Goal: Navigation & Orientation: Find specific page/section

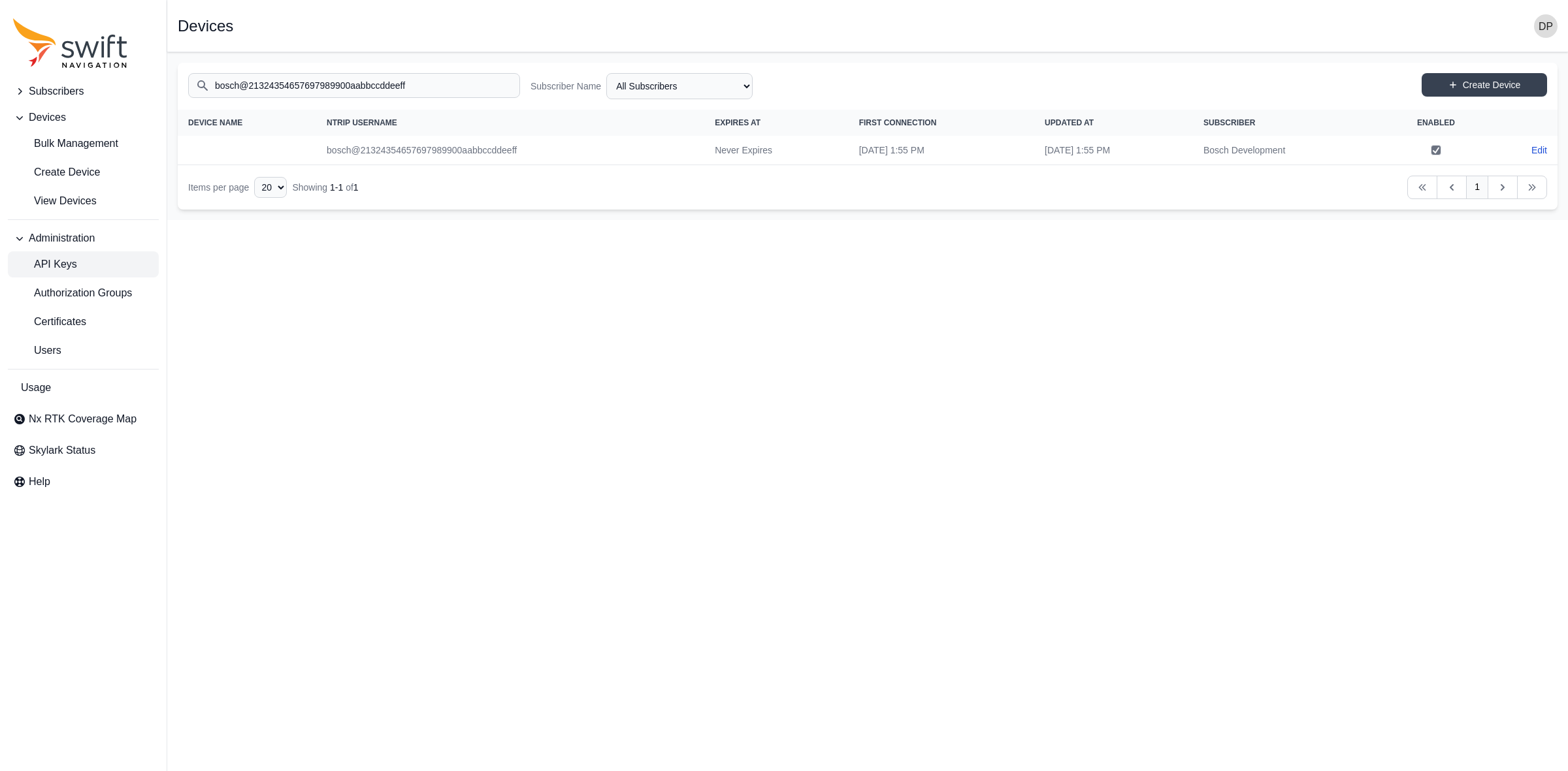
click at [70, 263] on span "API Keys" at bounding box center [45, 265] width 64 height 16
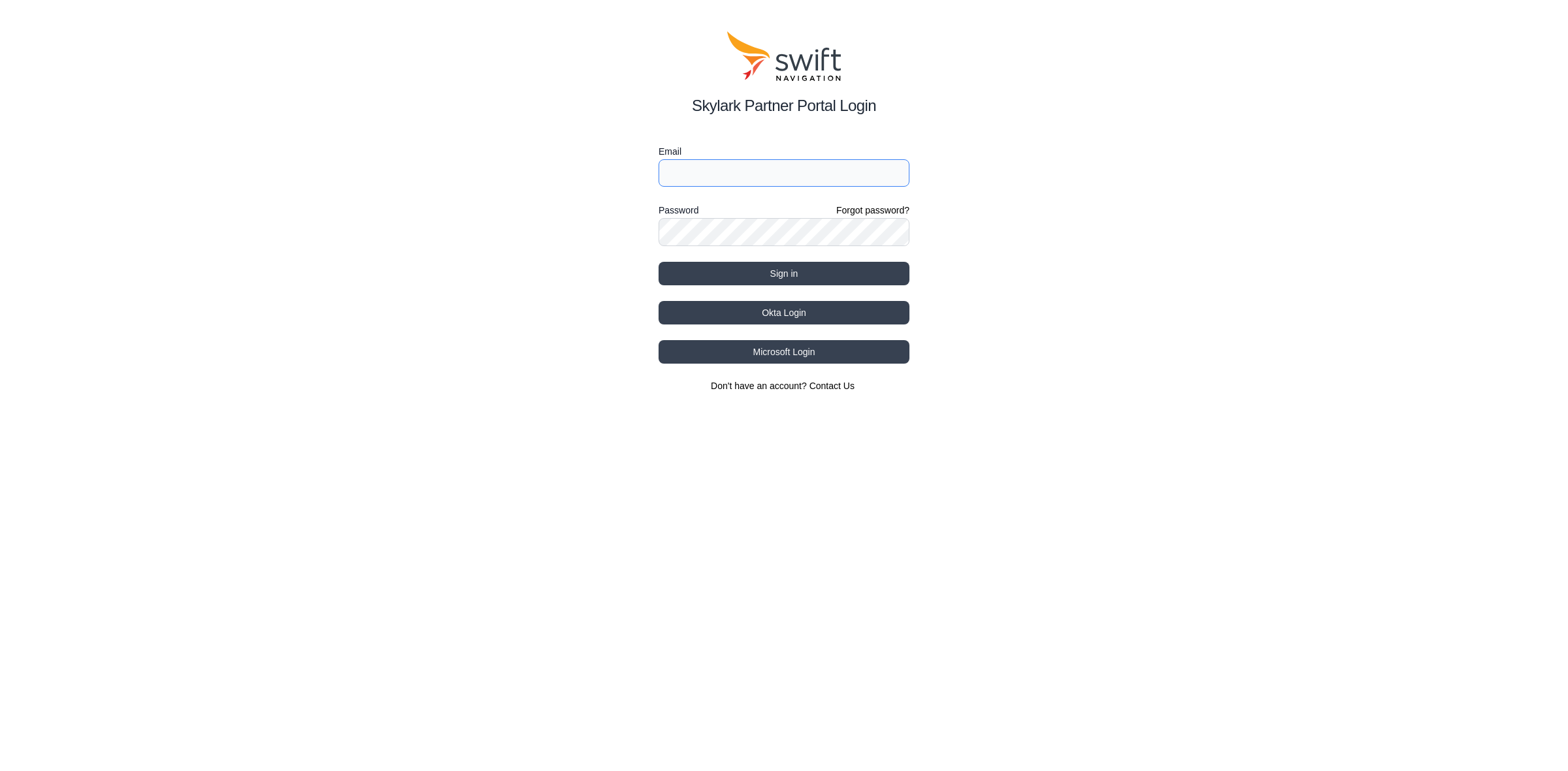
click at [775, 179] on input "Email" at bounding box center [784, 173] width 251 height 27
paste input "[PERSON_NAME][EMAIL_ADDRESS][DOMAIN_NAME] VmpsCorrDev2025"
click at [830, 176] on input "[PERSON_NAME][EMAIL_ADDRESS][DOMAIN_NAME] VmpsCorrDev2025" at bounding box center [784, 173] width 251 height 27
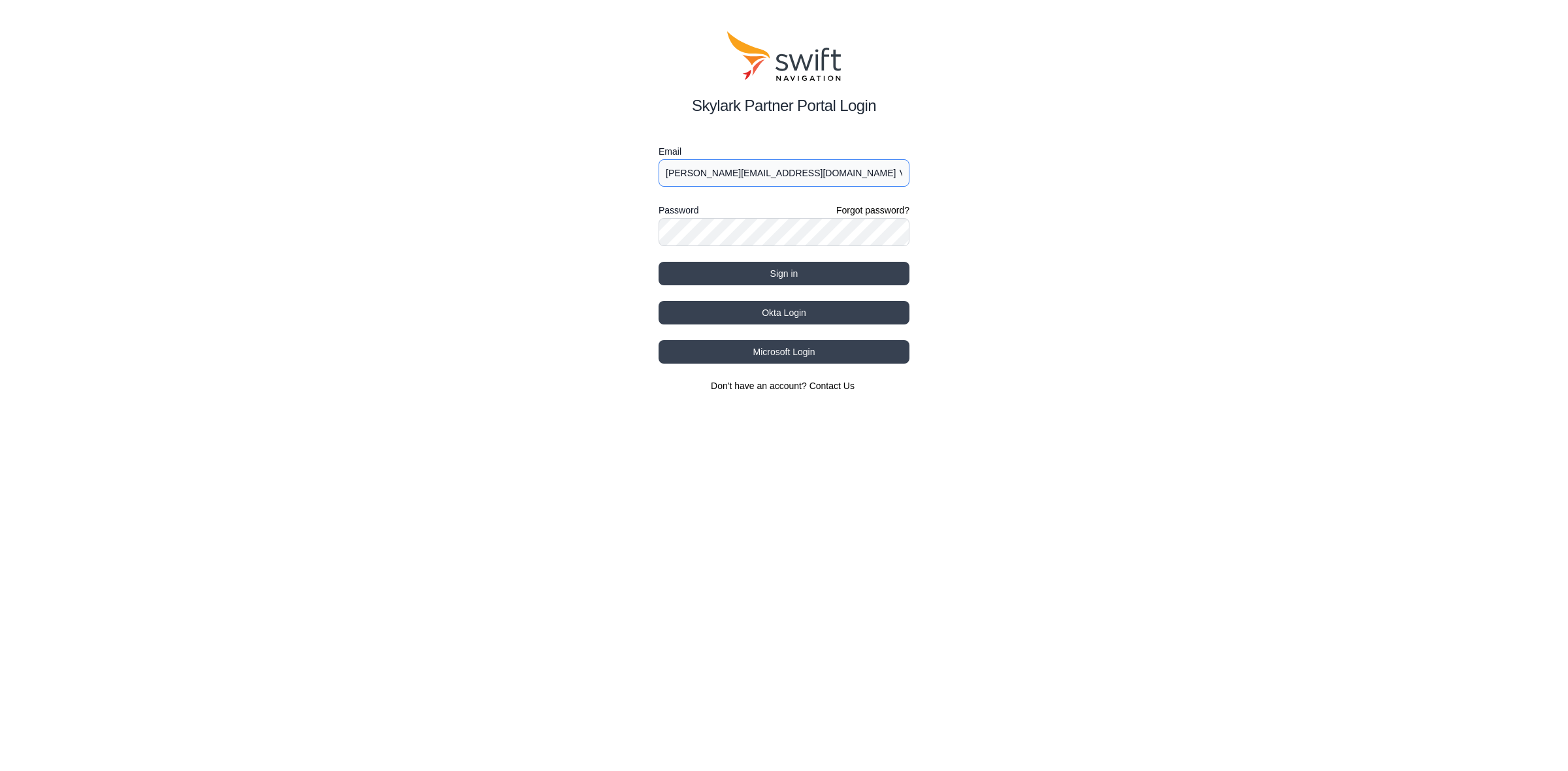
click at [831, 175] on input "[PERSON_NAME][EMAIL_ADDRESS][DOMAIN_NAME] VmpsCorrDev2025" at bounding box center [784, 173] width 251 height 27
type input "[PERSON_NAME][EMAIL_ADDRESS][DOMAIN_NAME]"
click at [840, 167] on input "[PERSON_NAME][EMAIL_ADDRESS][DOMAIN_NAME]" at bounding box center [784, 173] width 251 height 27
click at [659, 262] on button "Sign in" at bounding box center [784, 274] width 251 height 24
select select
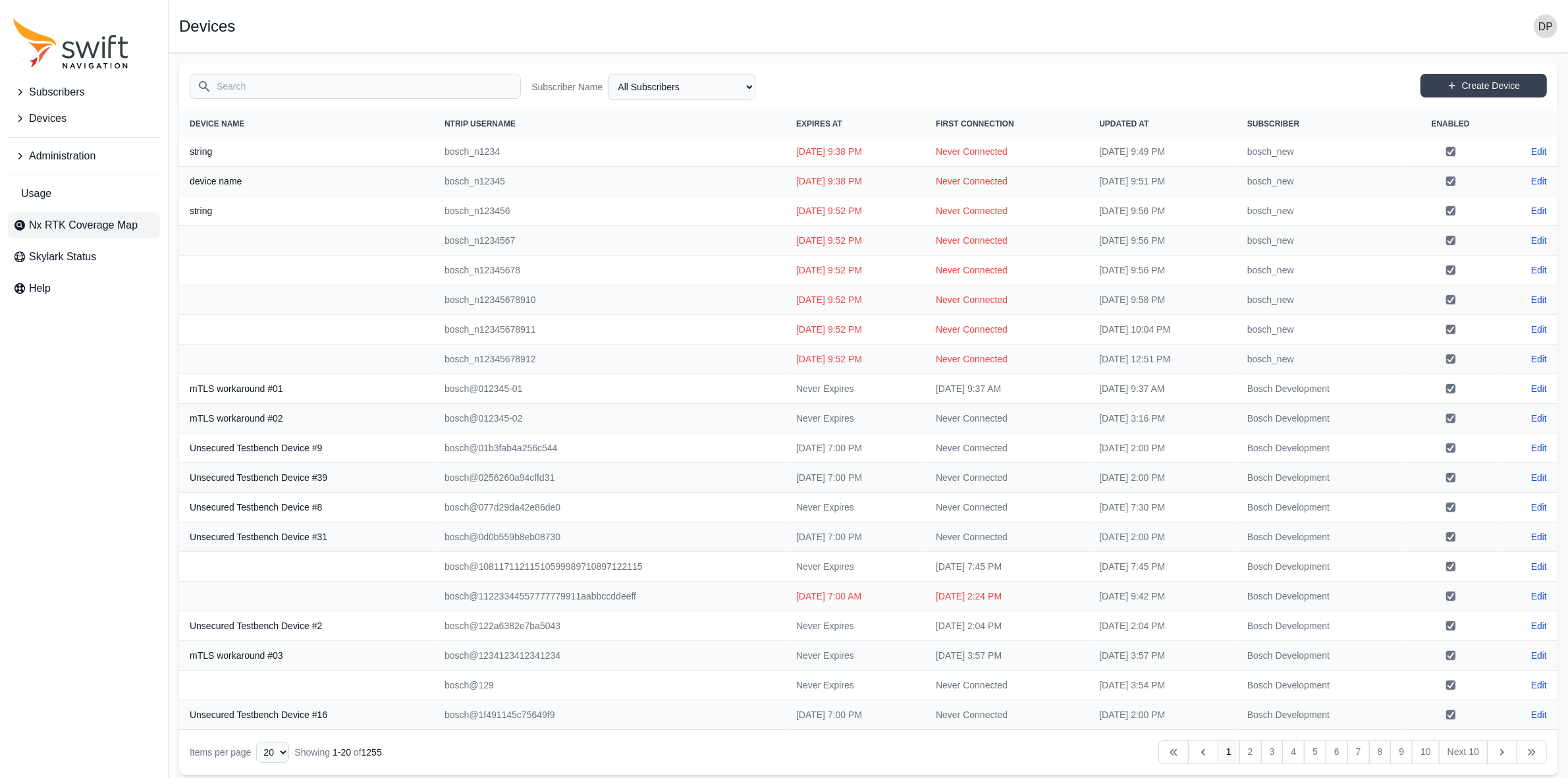
click at [63, 224] on span "Nx RTK Coverage Map" at bounding box center [83, 226] width 109 height 16
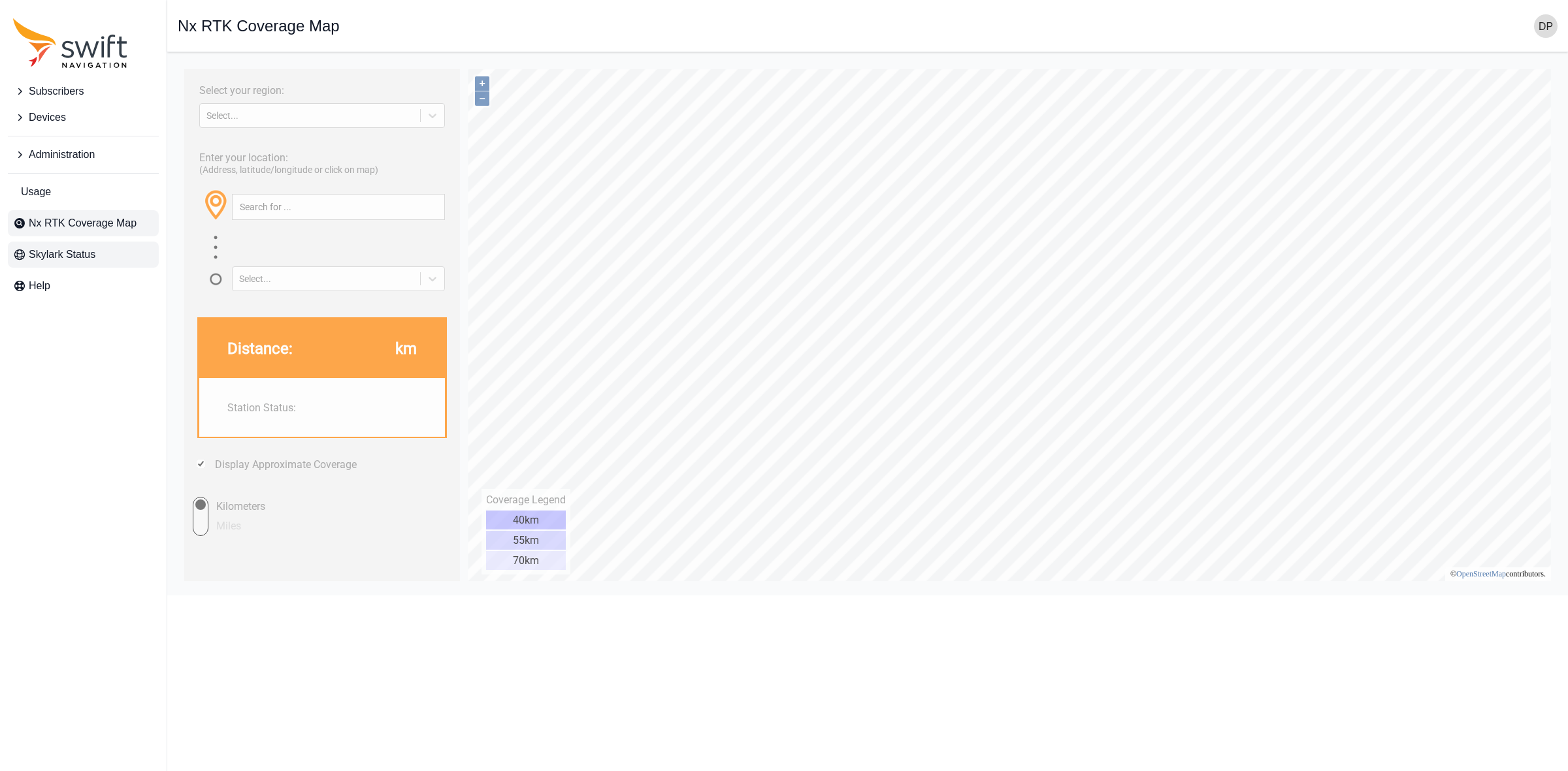
click at [103, 259] on link "Skylark Status" at bounding box center [83, 254] width 151 height 26
click at [17, 155] on icon "Sidenav" at bounding box center [20, 155] width 13 height 13
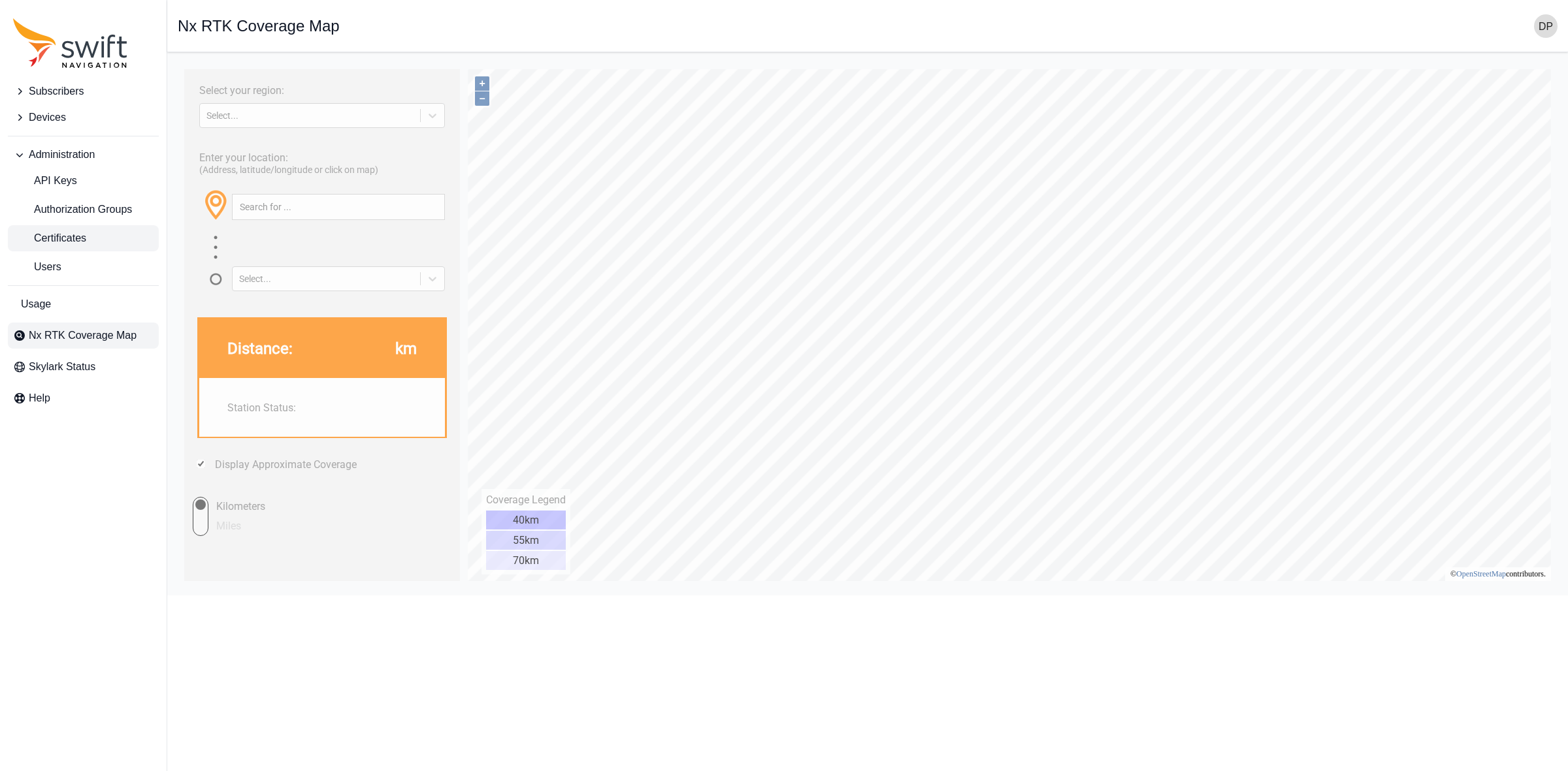
click at [85, 236] on span "Certificates" at bounding box center [50, 238] width 74 height 16
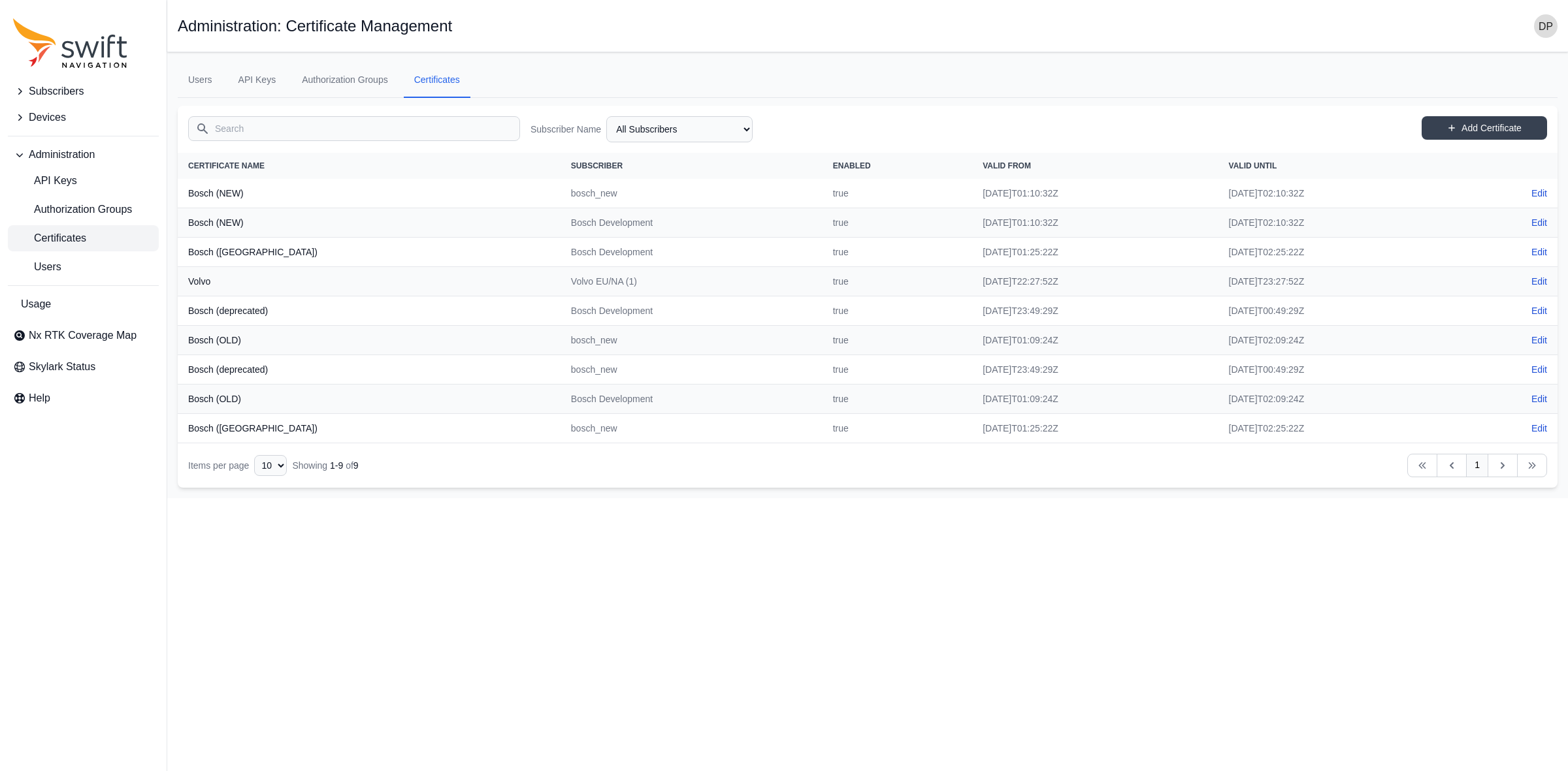
click at [213, 181] on th "Bosch (NEW)" at bounding box center [369, 193] width 383 height 29
click at [561, 271] on td "Volvo EU/NA (1)" at bounding box center [692, 282] width 262 height 29
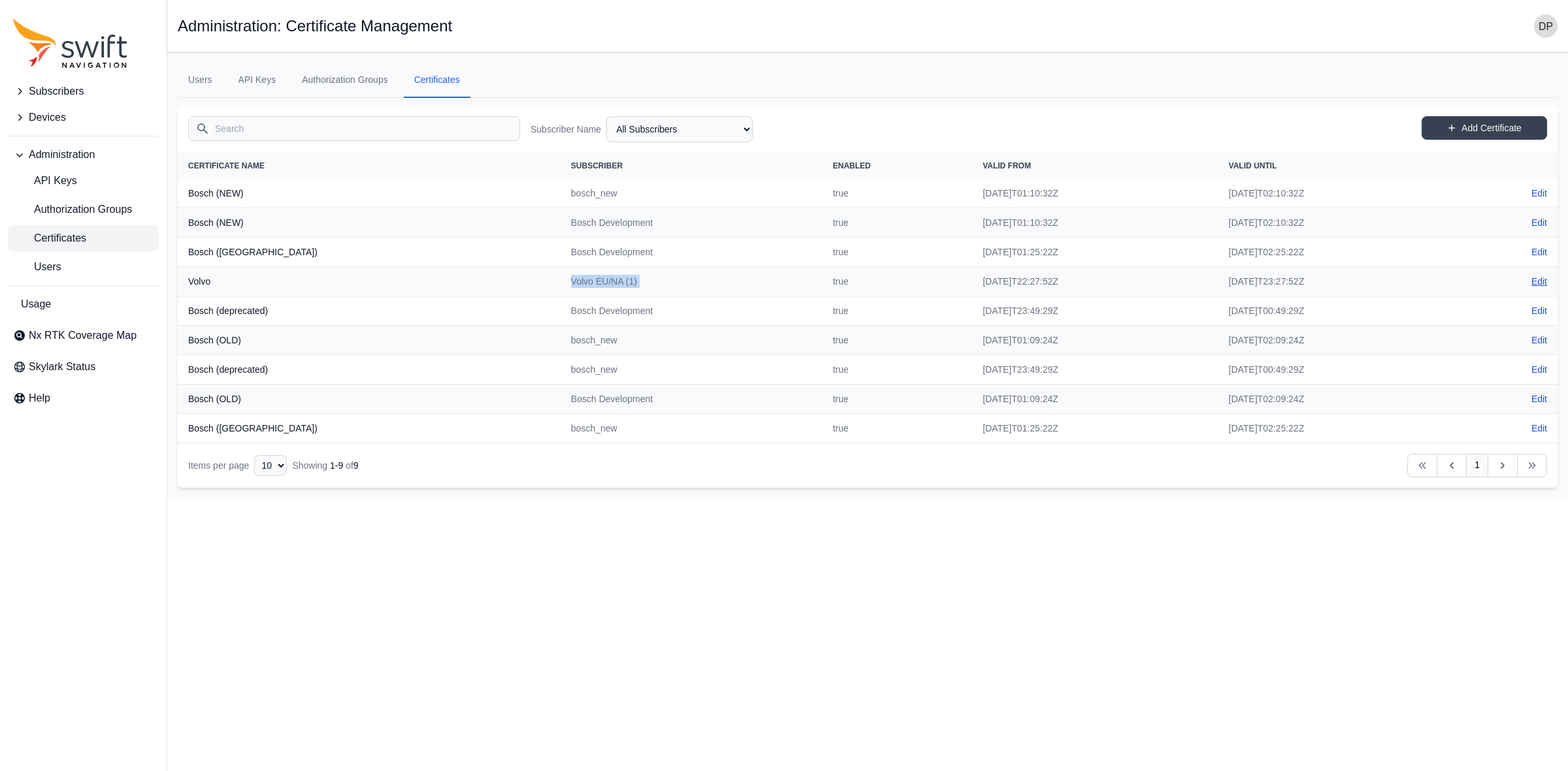
click at [1544, 282] on link "Edit" at bounding box center [1540, 281] width 16 height 13
select select "46685dc8-e65b-47e6-9580-bcf559a660d5"
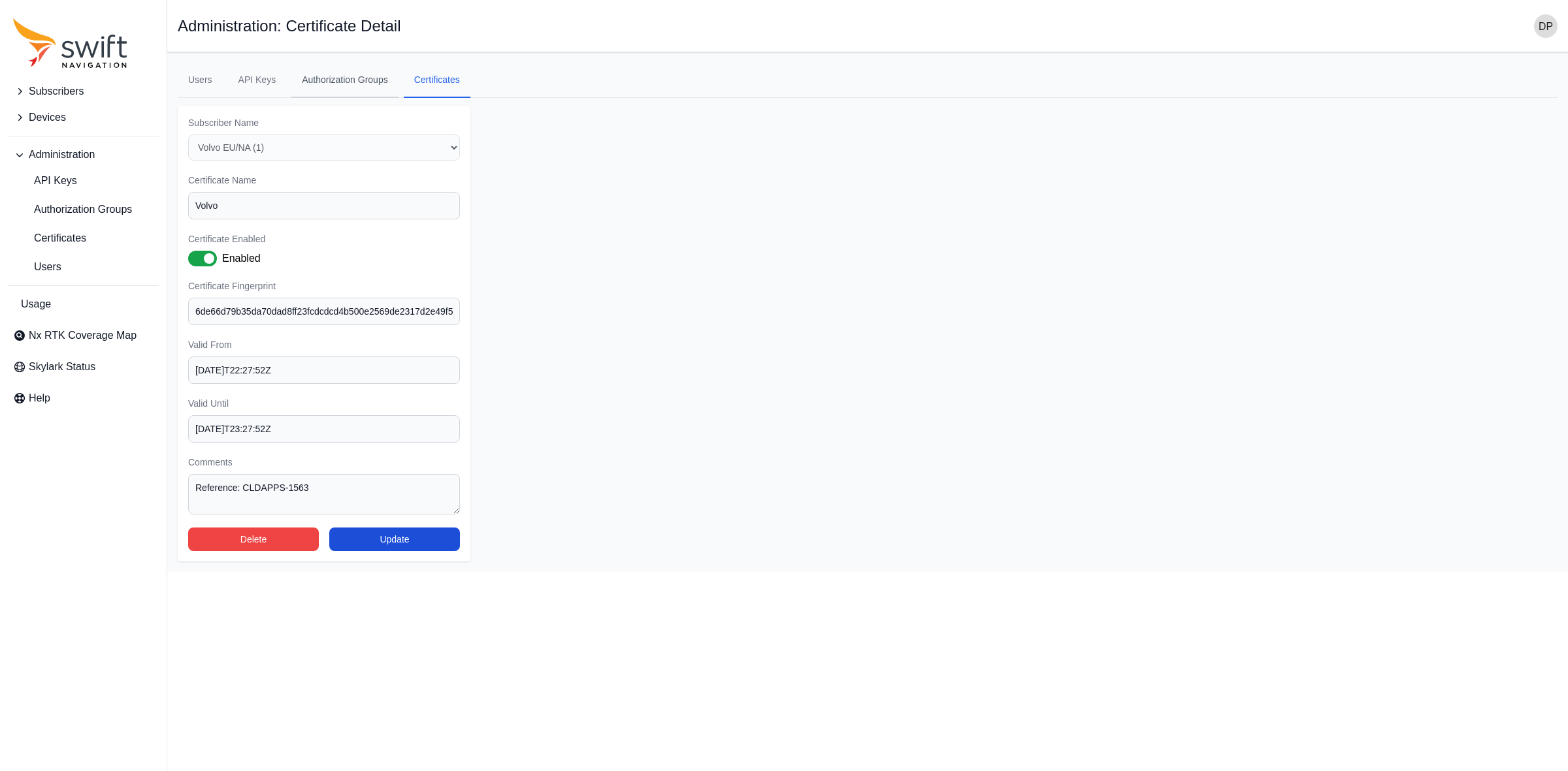
click at [353, 80] on link "Authorization Groups" at bounding box center [345, 80] width 107 height 35
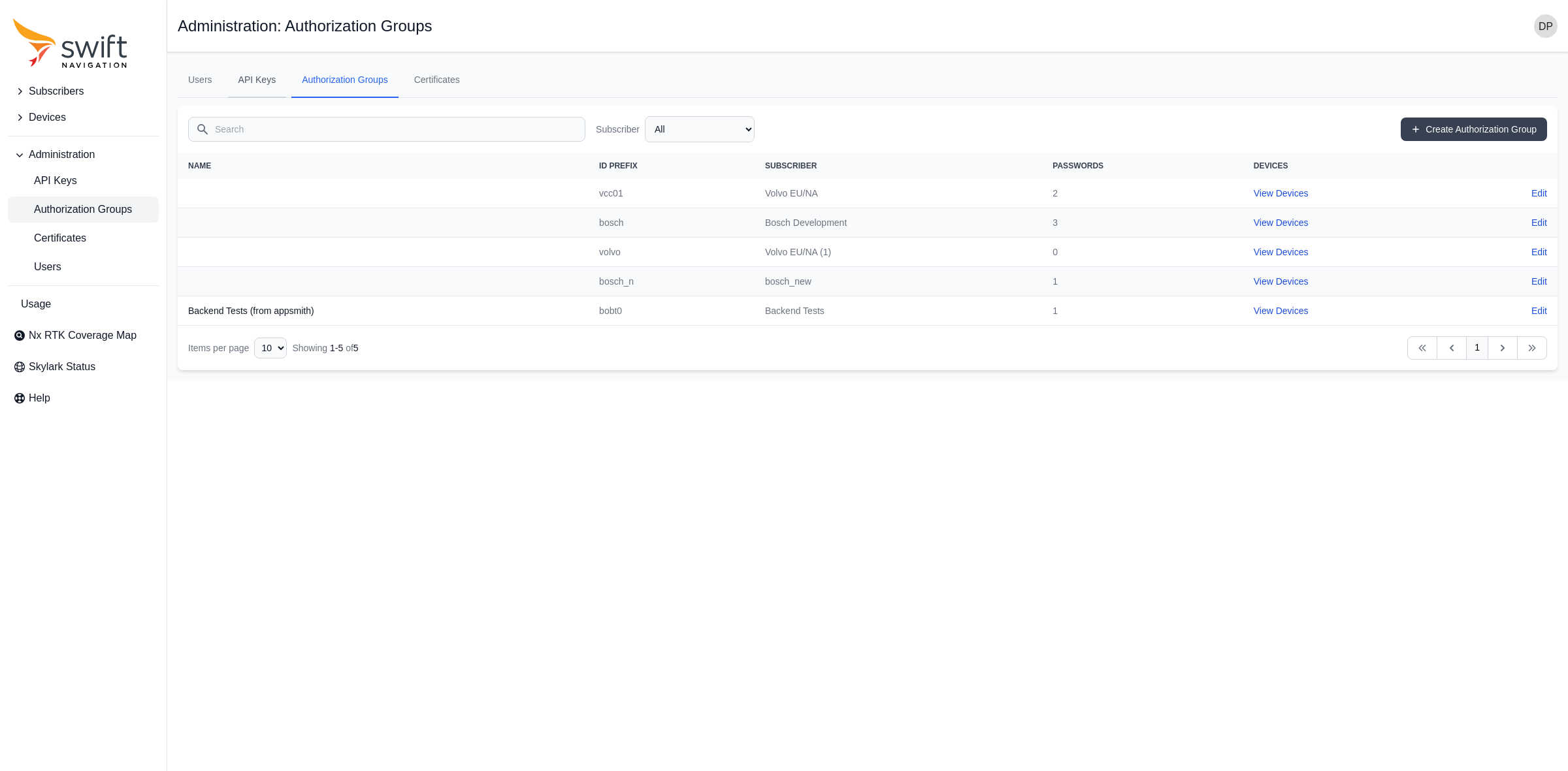
click at [258, 83] on link "API Keys" at bounding box center [257, 80] width 59 height 35
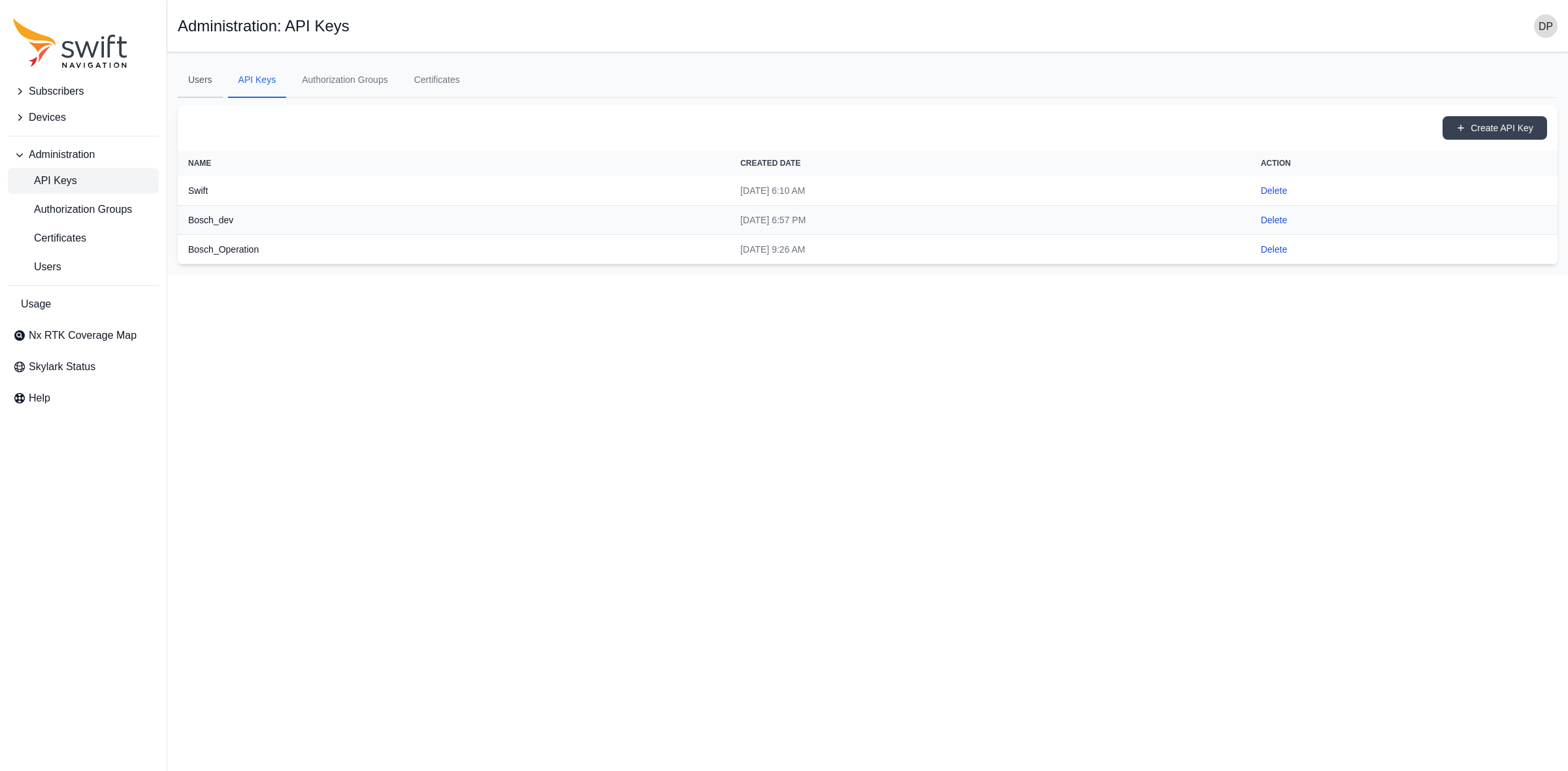
click at [203, 88] on link "Users" at bounding box center [200, 80] width 45 height 35
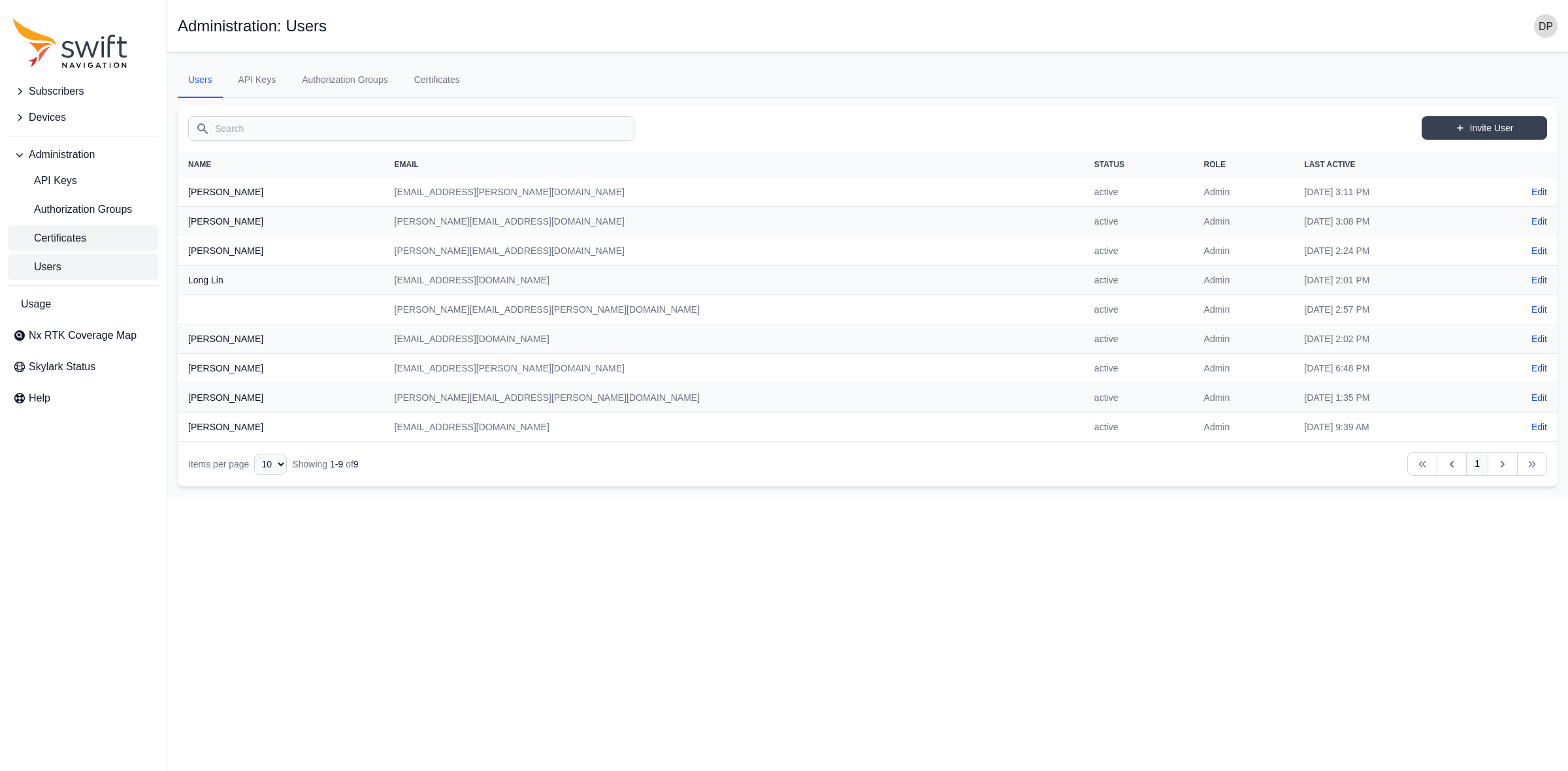
click at [82, 240] on span "Certificates" at bounding box center [50, 238] width 74 height 16
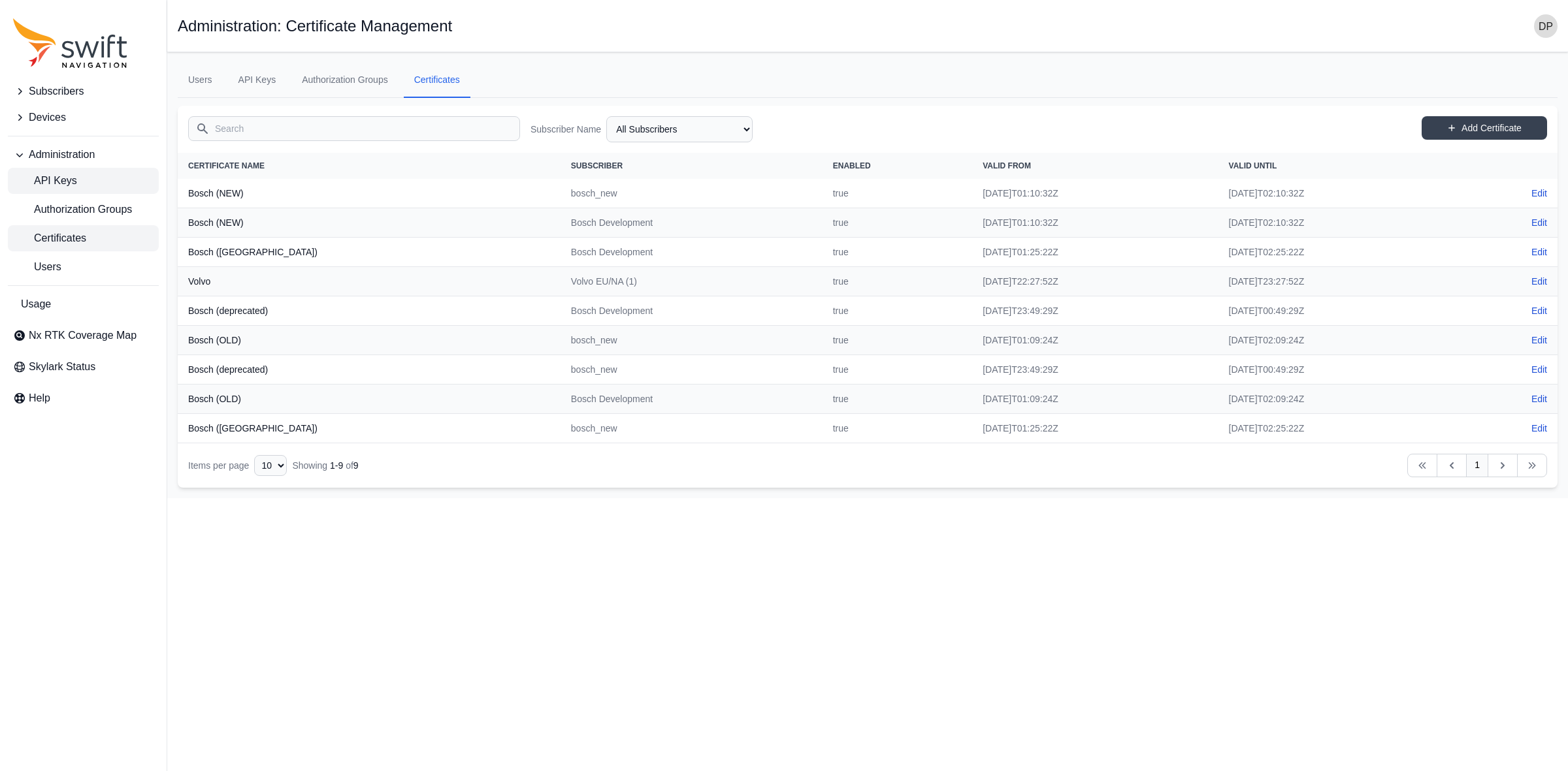
click at [86, 187] on link "API Keys" at bounding box center [83, 181] width 151 height 26
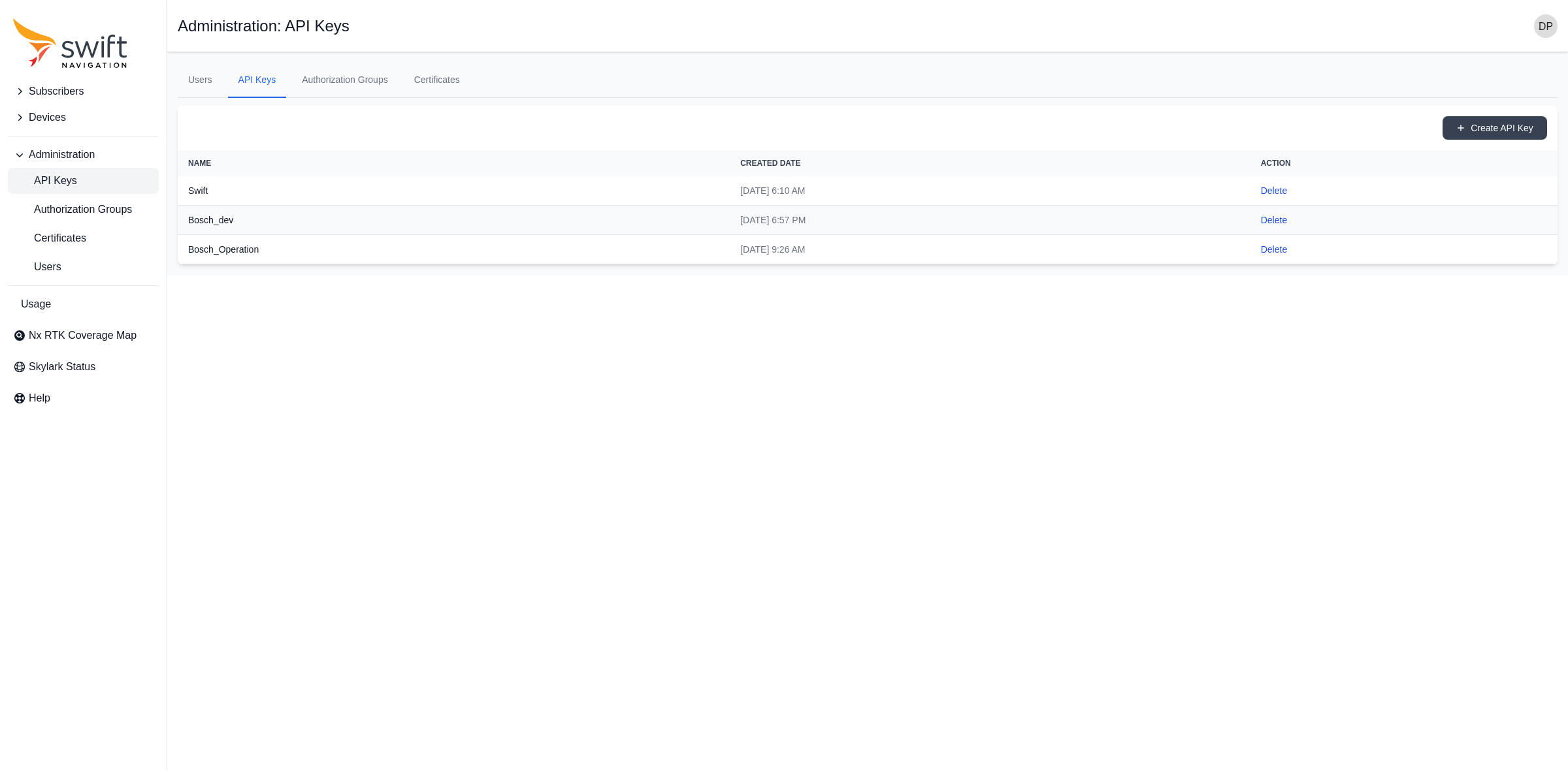
click at [32, 118] on span "Devices" at bounding box center [47, 118] width 37 height 16
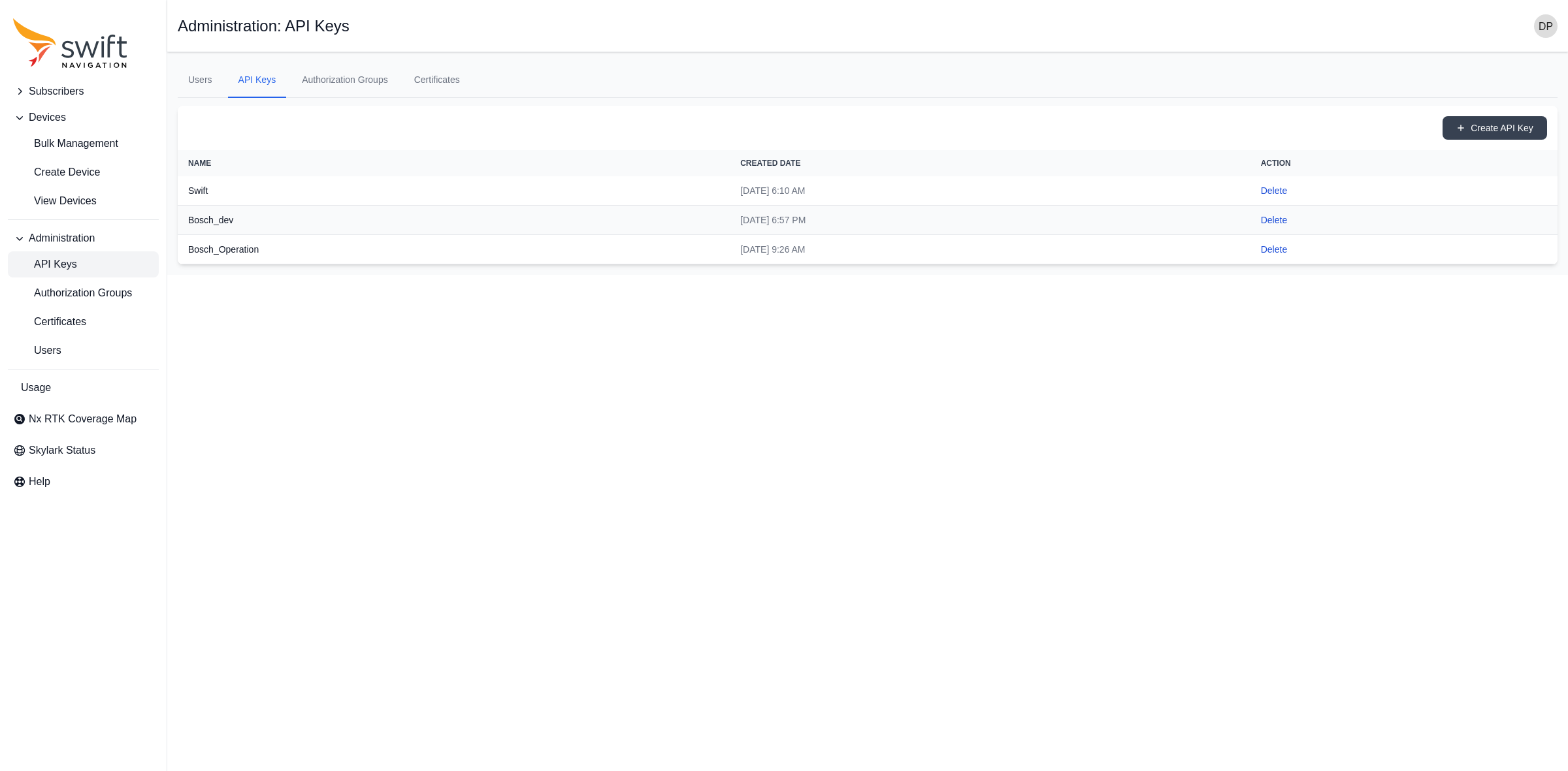
click at [26, 95] on button "Subscribers" at bounding box center [83, 91] width 151 height 26
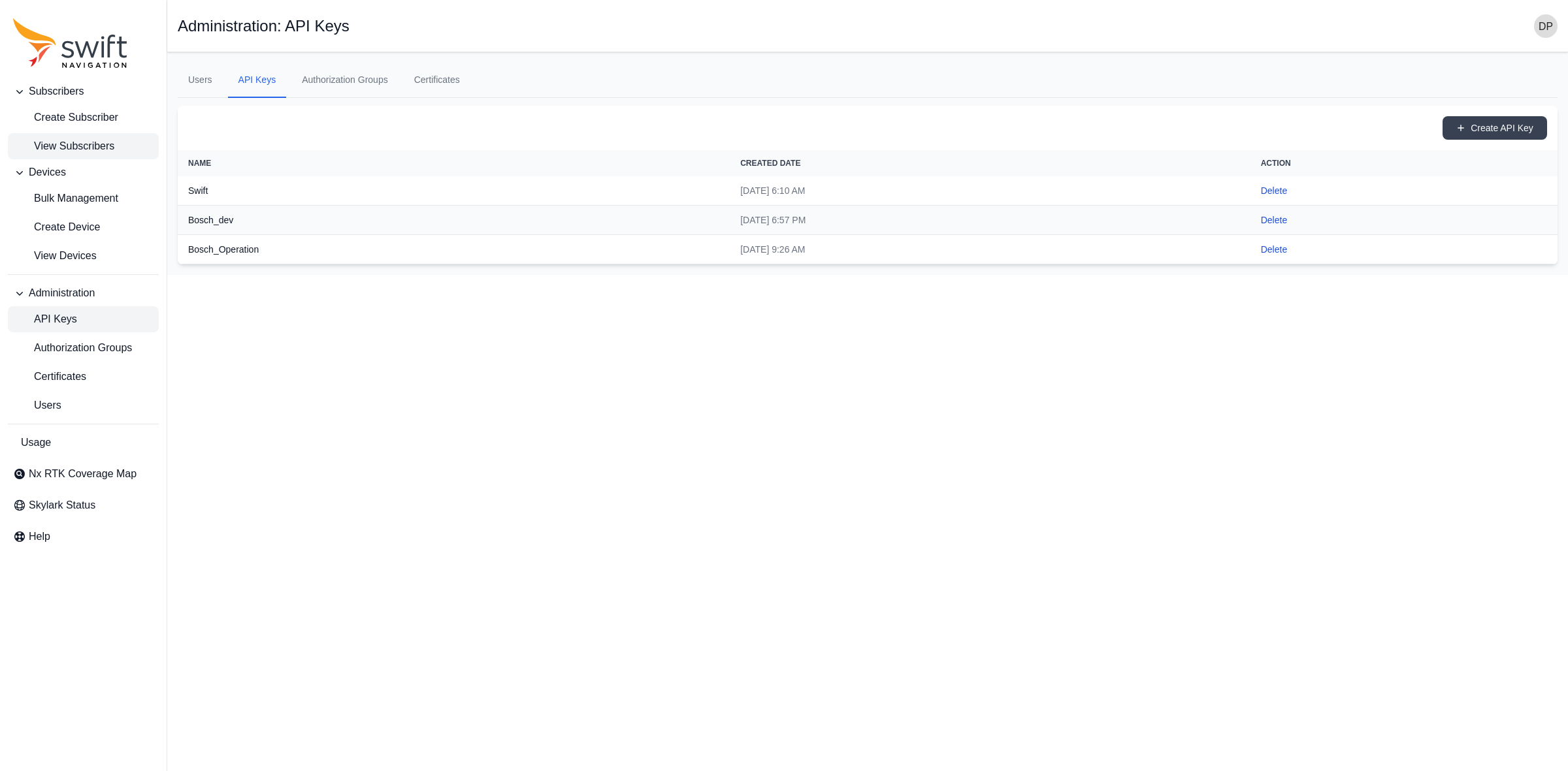
click at [118, 152] on link "View Subscribers" at bounding box center [83, 146] width 151 height 26
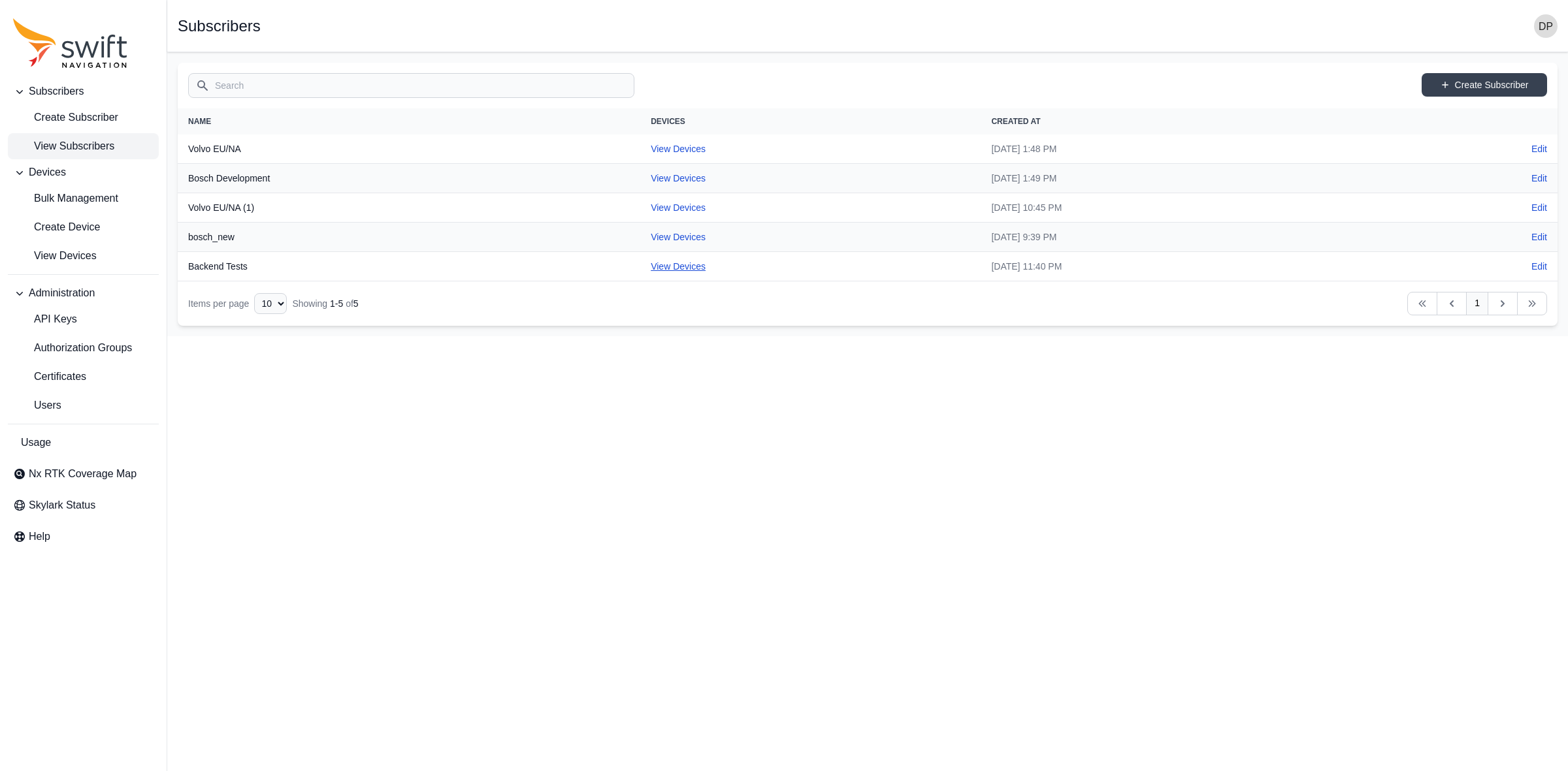
click at [651, 263] on link "View Devices" at bounding box center [678, 267] width 55 height 11
select select "3d379700-dc57-4dff-8163-75ea9bdac3b0"
click at [238, 181] on th "Bosch Development" at bounding box center [409, 179] width 463 height 29
click at [651, 149] on link "View Devices" at bounding box center [678, 149] width 55 height 11
select select "ce3cf48c-b7dd-4fc1-a792-c318c60395d8"
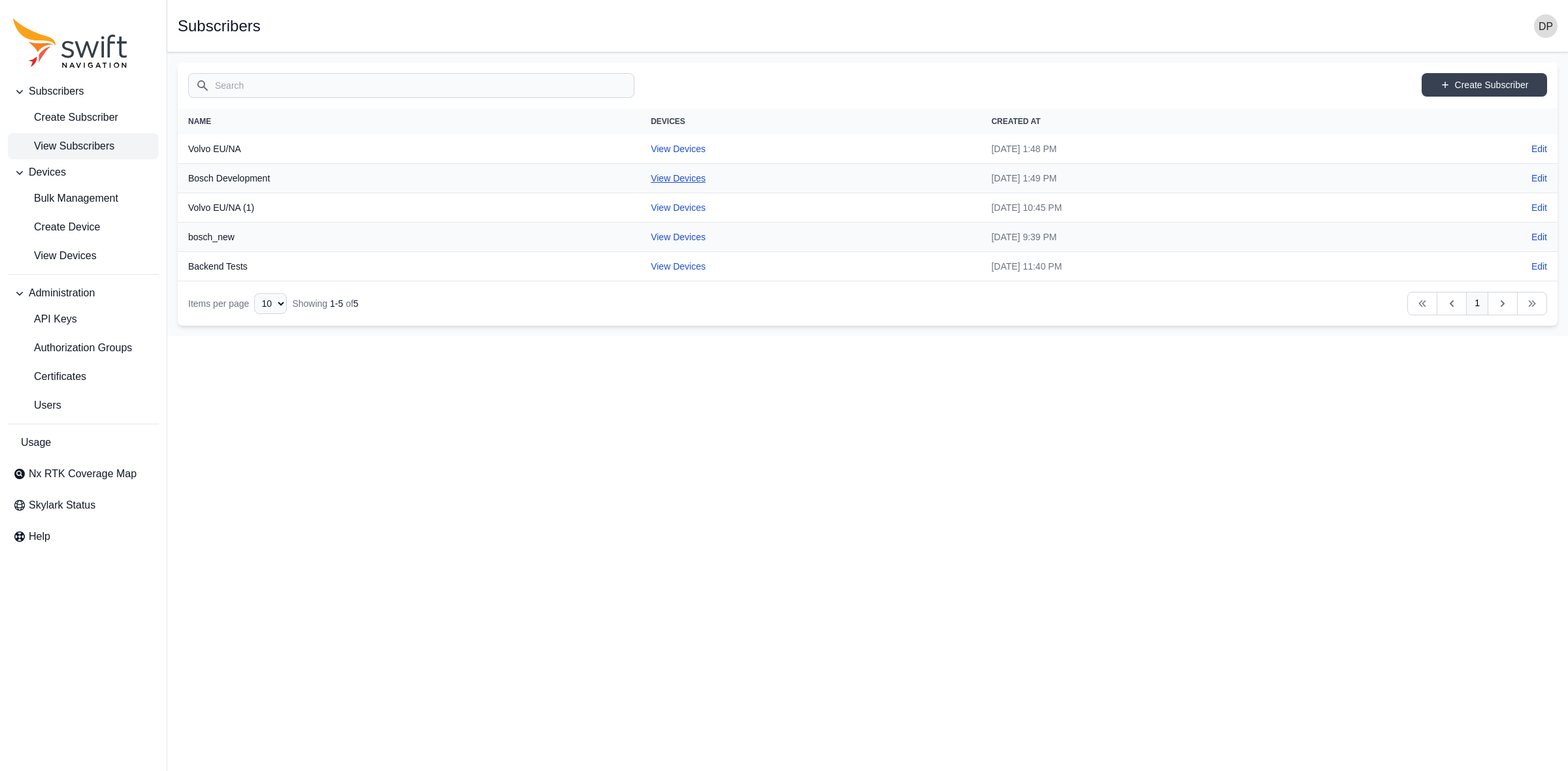
click at [651, 181] on link "View Devices" at bounding box center [678, 178] width 55 height 11
select select "b43f0a7d-dd7d-4ae8-a927-b73cea2dd96c"
click at [651, 206] on link "View Devices" at bounding box center [678, 208] width 55 height 11
select select "46685dc8-e65b-47e6-9580-bcf559a660d5"
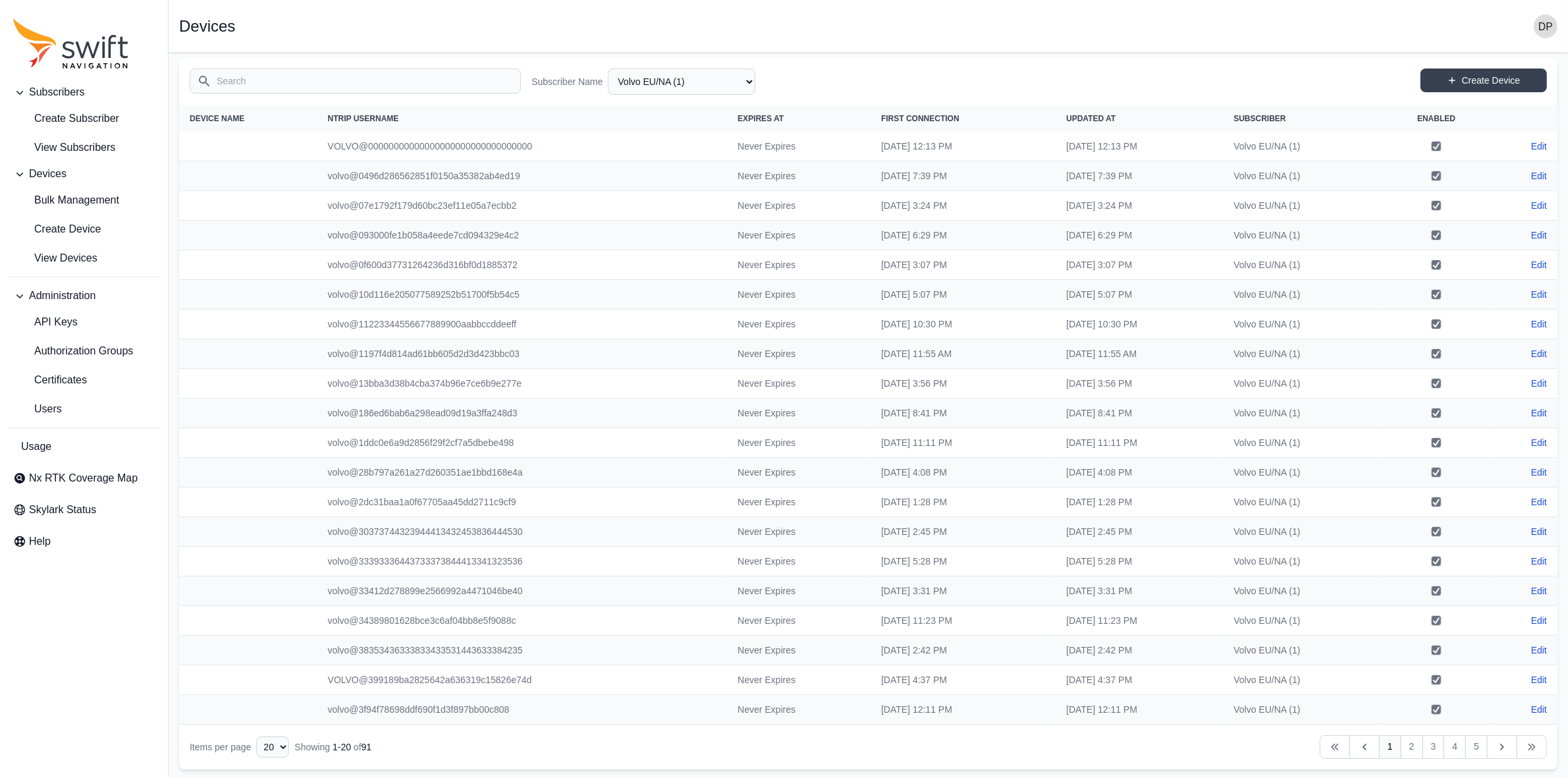
scroll to position [9, 0]
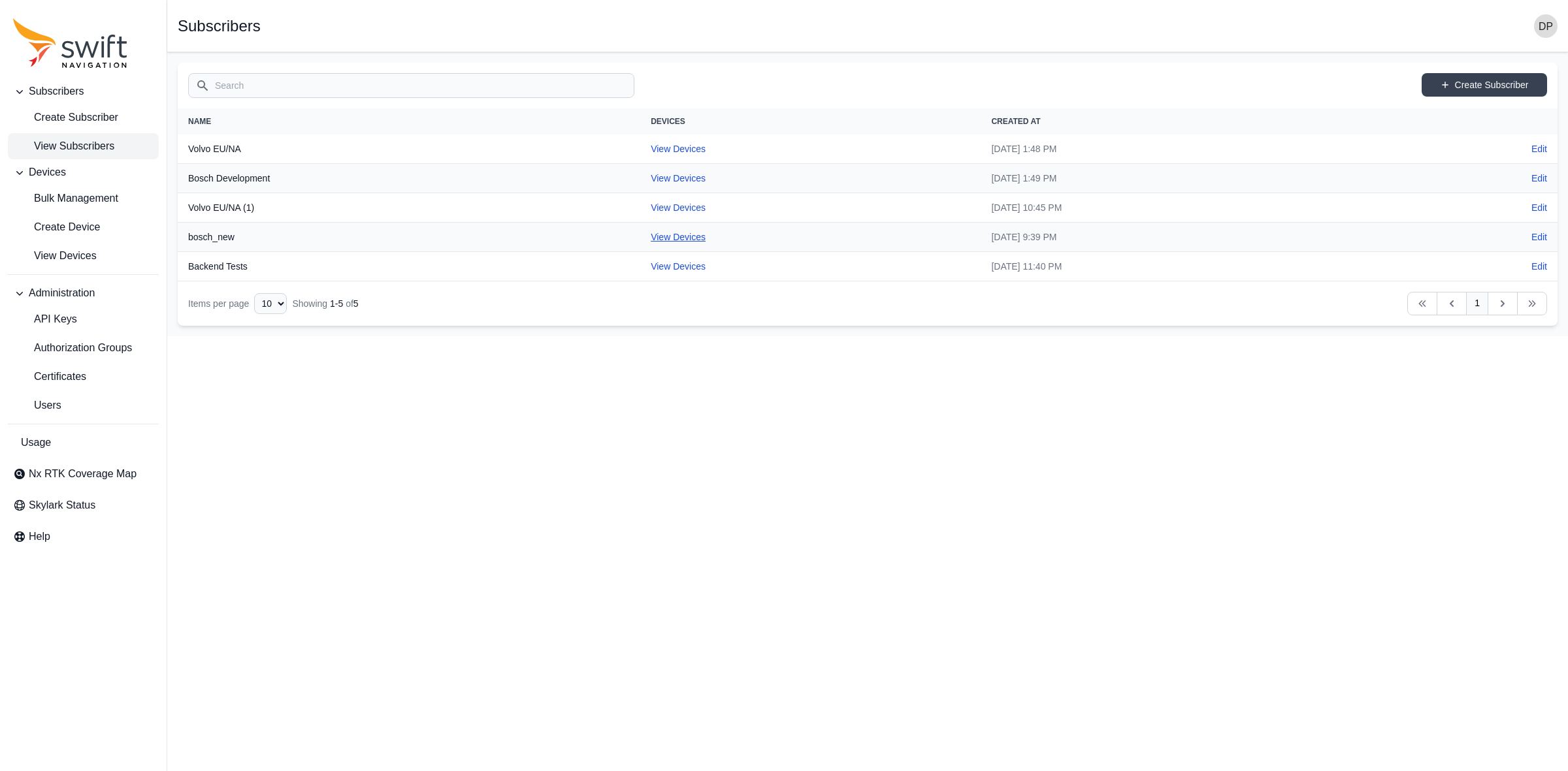
click at [651, 236] on link "View Devices" at bounding box center [678, 237] width 55 height 11
select select "975d8786-9359-43ab-aeb9-437643dfed1f"
click at [651, 269] on link "View Devices" at bounding box center [678, 267] width 55 height 11
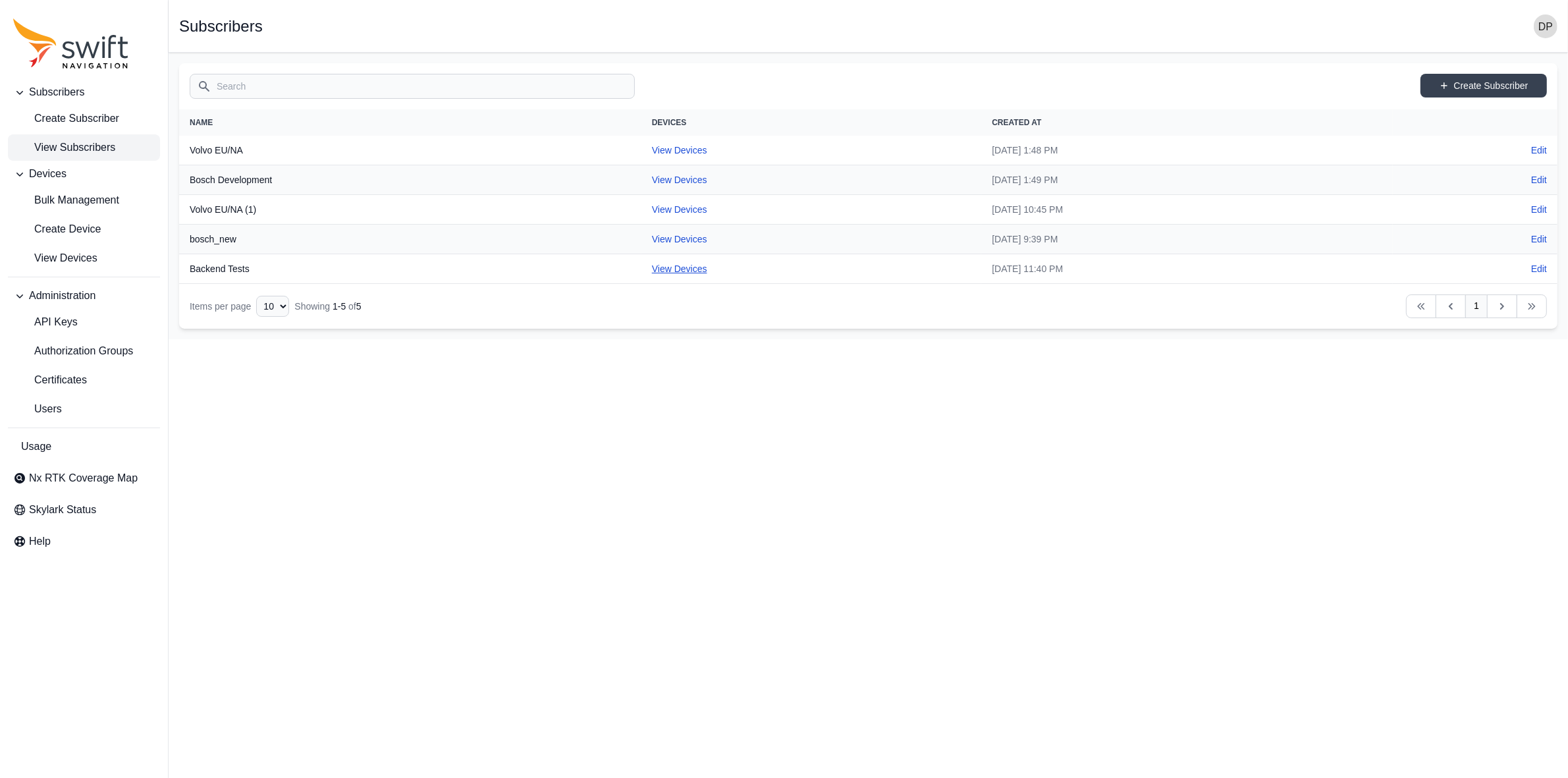
select select "3d379700-dc57-4dff-8163-75ea9bdac3b0"
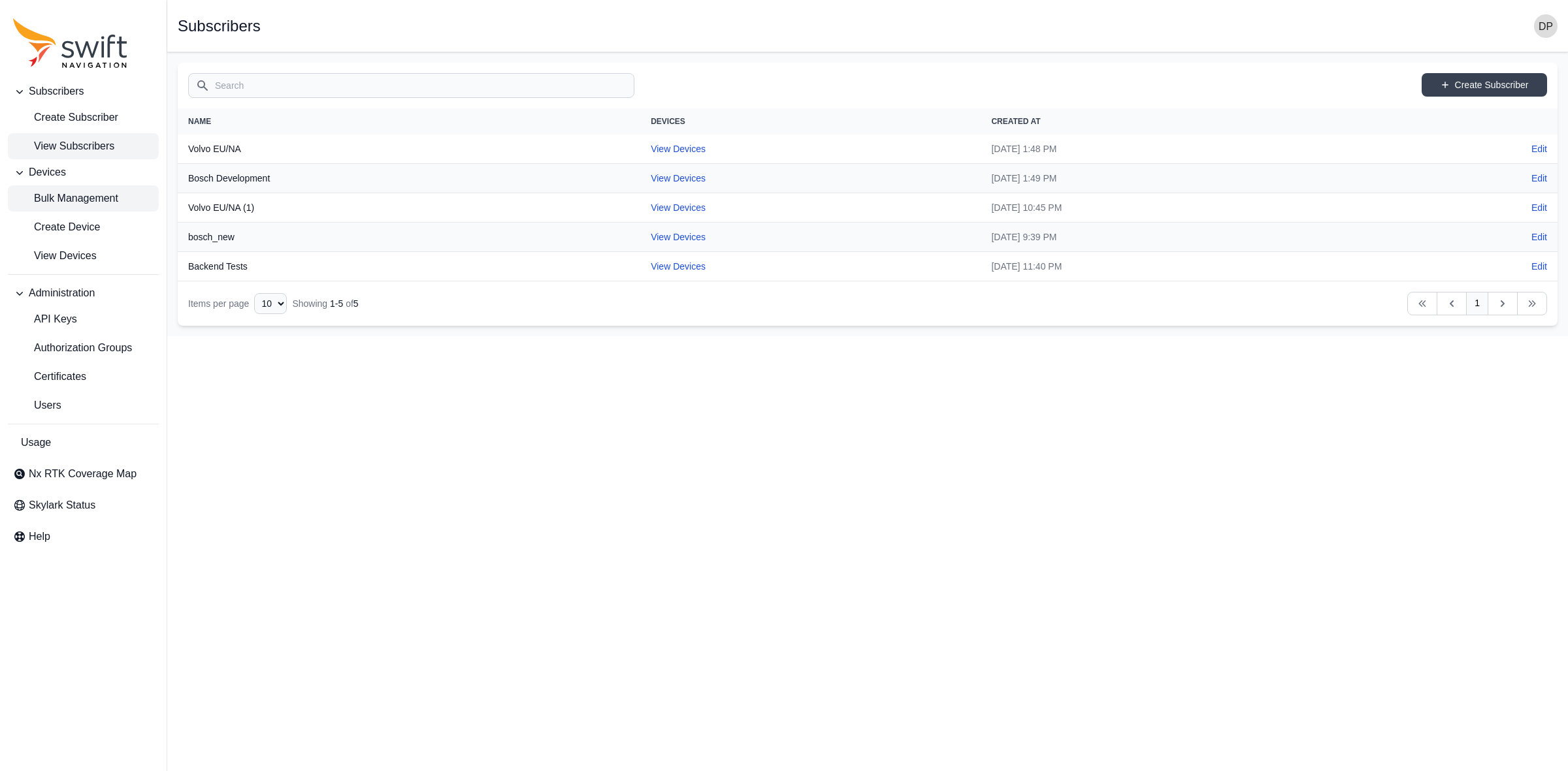
click at [106, 204] on span "Bulk Management" at bounding box center [66, 199] width 105 height 16
